Goal: Find specific page/section: Find specific page/section

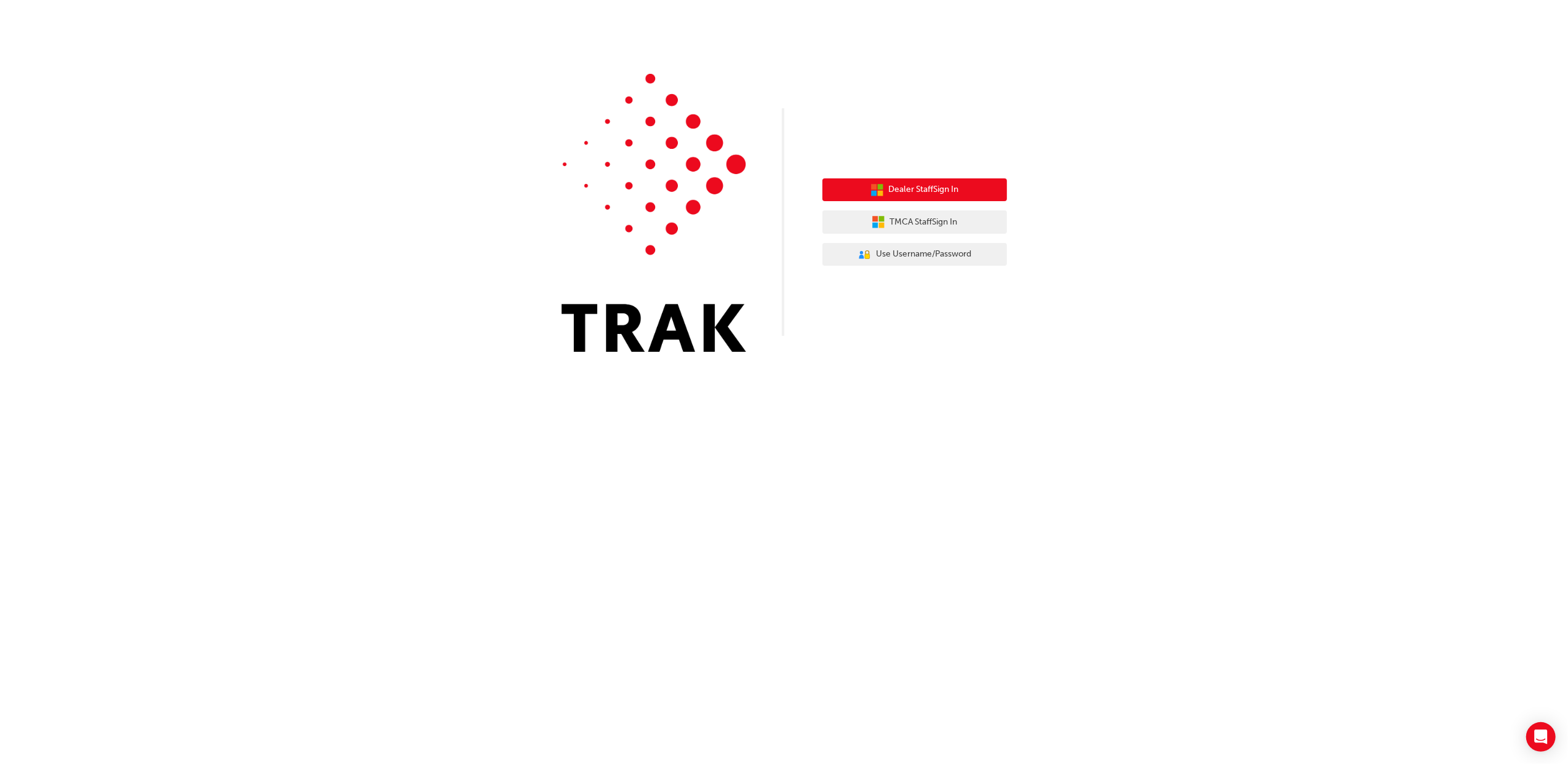
click at [936, 187] on span "Dealer Staff Sign In" at bounding box center [924, 189] width 70 height 14
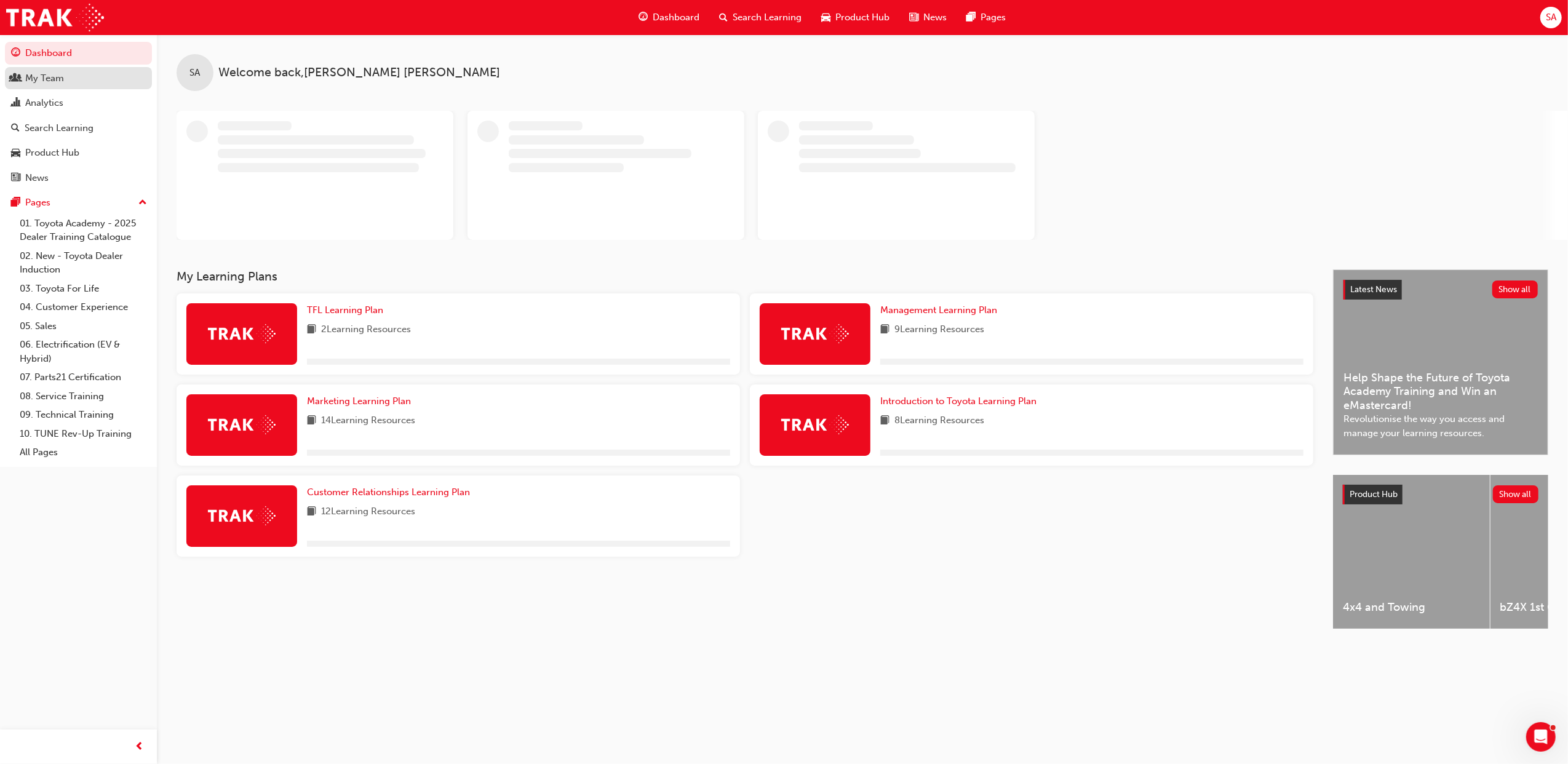
click at [57, 82] on div "My Team" at bounding box center [44, 78] width 39 height 14
